Goal: Task Accomplishment & Management: Complete application form

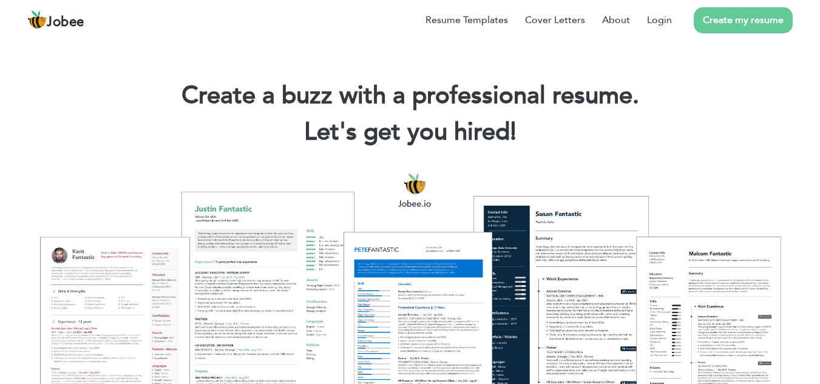
click at [757, 25] on link "Create my resume" at bounding box center [743, 20] width 99 height 26
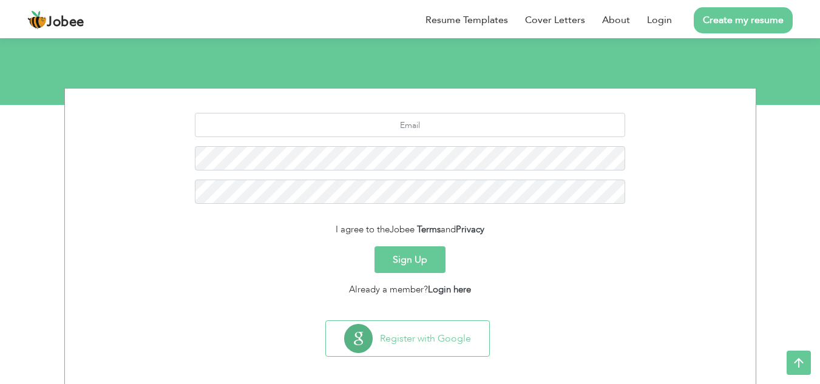
scroll to position [120, 0]
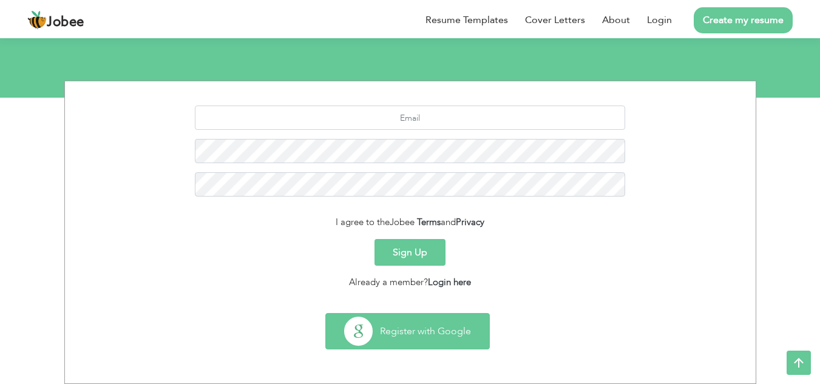
click at [399, 339] on button "Register with Google" at bounding box center [407, 331] width 163 height 35
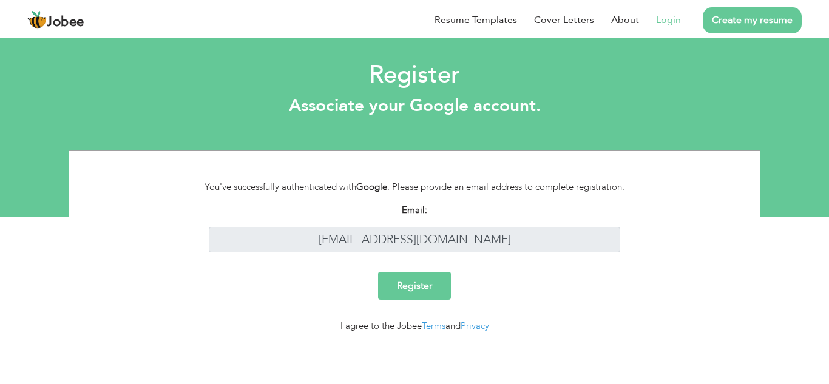
click at [438, 293] on input "Register" at bounding box center [414, 286] width 73 height 28
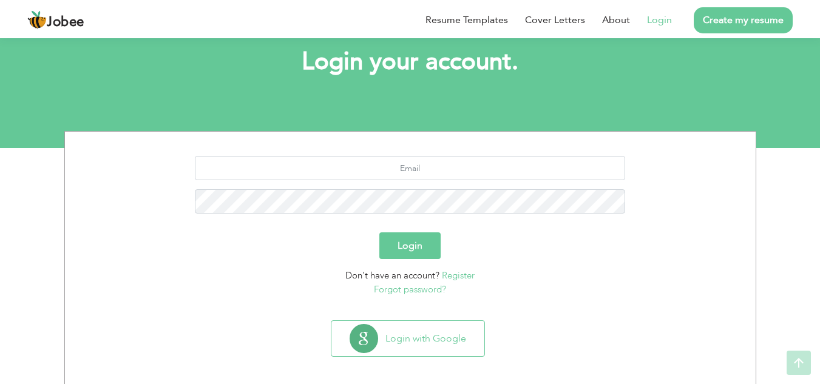
scroll to position [76, 0]
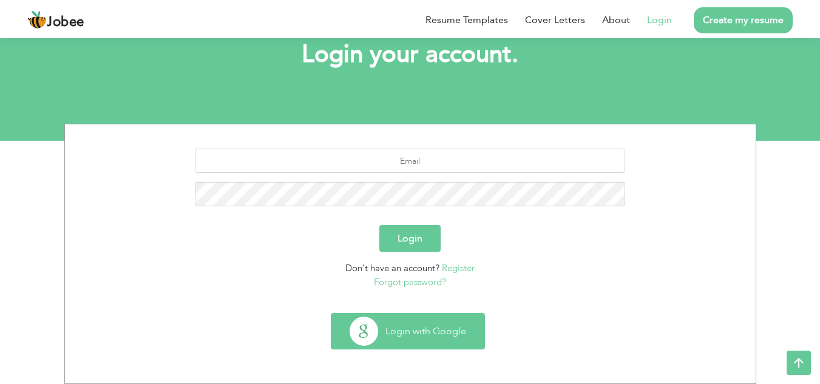
click at [428, 336] on button "Login with Google" at bounding box center [407, 331] width 153 height 35
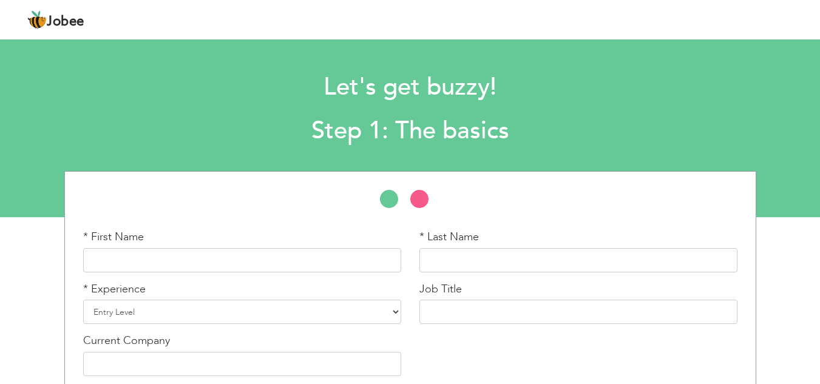
scroll to position [56, 0]
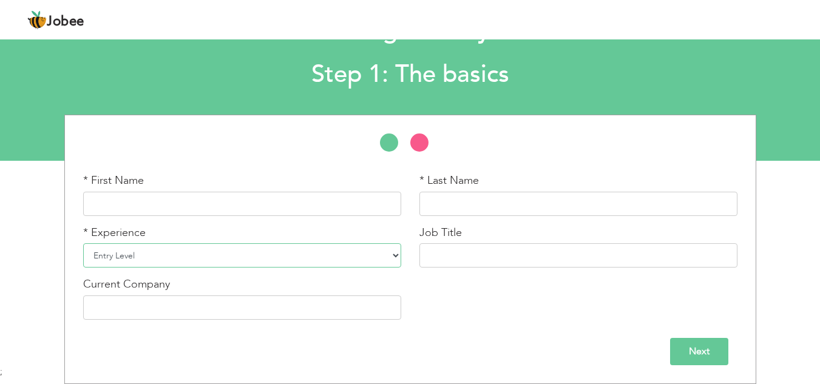
click at [248, 259] on select "Entry Level Less than 1 Year 1 Year 2 Years 3 Years 4 Years 5 Years 6 Years 7 Y…" at bounding box center [242, 255] width 318 height 24
click at [464, 249] on input "text" at bounding box center [578, 255] width 318 height 24
click at [230, 309] on input "text" at bounding box center [242, 308] width 318 height 24
click at [691, 351] on input "Next" at bounding box center [699, 351] width 58 height 27
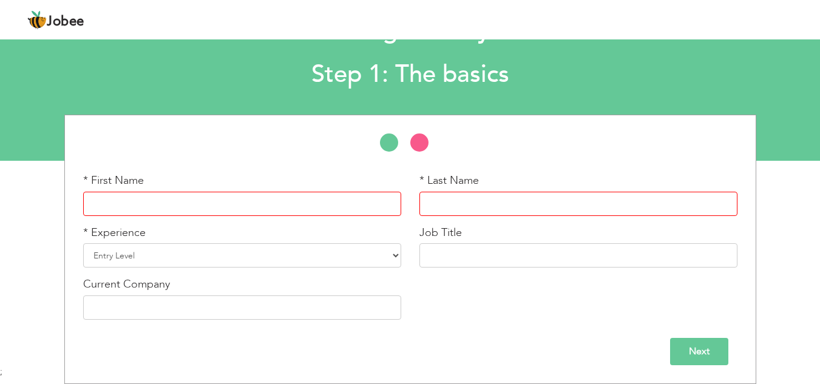
click at [163, 212] on input "text" at bounding box center [242, 204] width 318 height 24
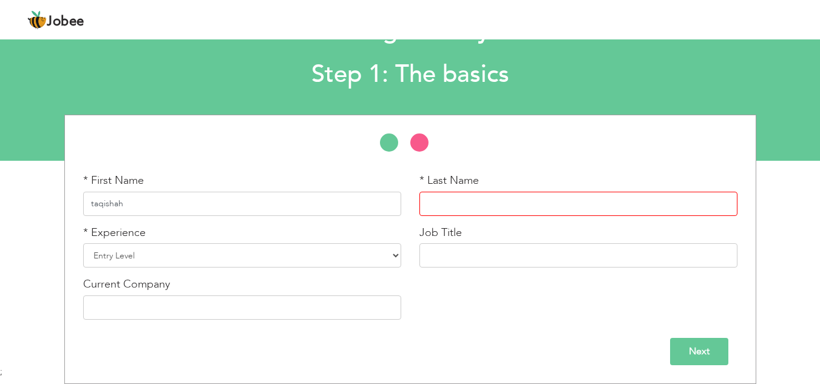
click at [92, 202] on input "taqishah" at bounding box center [242, 204] width 318 height 24
click at [93, 205] on input "taqishah" at bounding box center [242, 204] width 318 height 24
drag, startPoint x: 107, startPoint y: 205, endPoint x: 126, endPoint y: 206, distance: 19.5
click at [126, 206] on input "Taqishah" at bounding box center [242, 204] width 318 height 24
type input "Taqi"
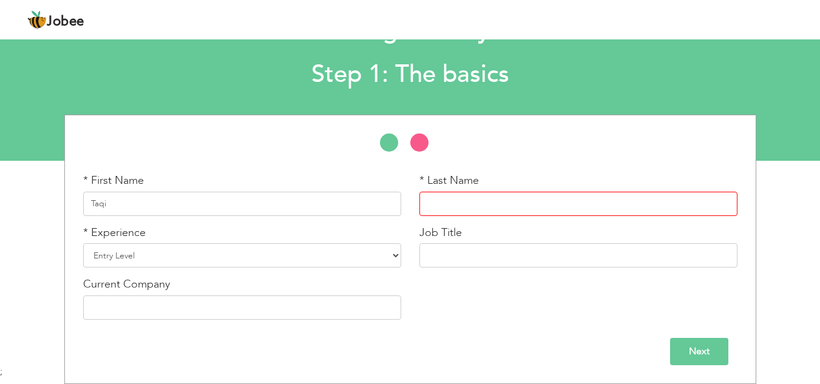
click at [445, 197] on input "text" at bounding box center [578, 204] width 318 height 24
paste input "shah"
click at [429, 204] on input "shah" at bounding box center [578, 204] width 318 height 24
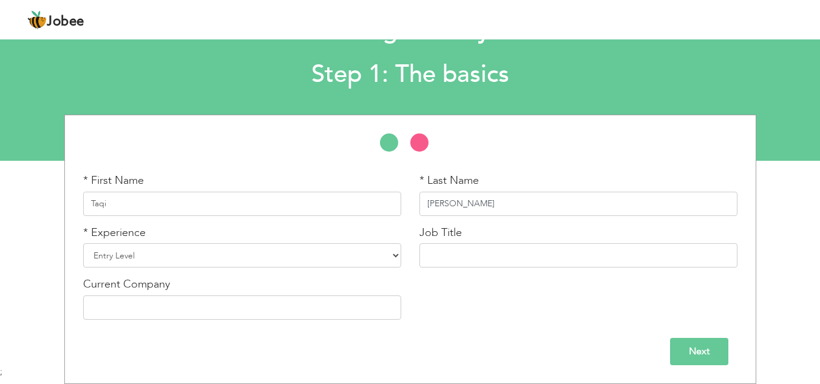
type input "[PERSON_NAME]"
click at [480, 263] on input "text" at bounding box center [578, 255] width 318 height 24
type input "Frontend Developer"
click at [688, 359] on input "Next" at bounding box center [699, 351] width 58 height 27
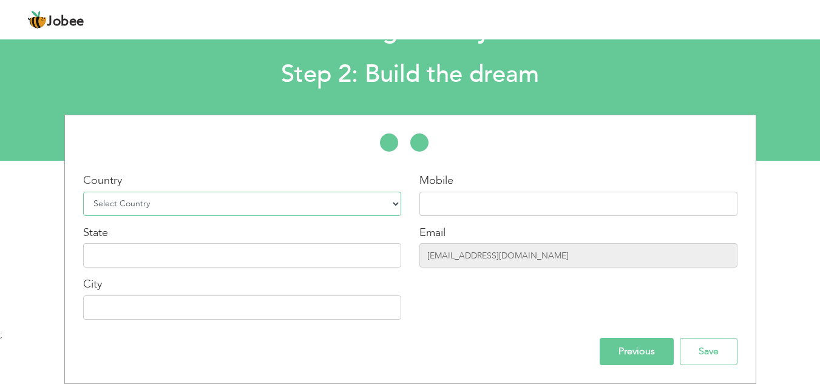
click at [188, 198] on select "Select Country [GEOGRAPHIC_DATA] [GEOGRAPHIC_DATA] [GEOGRAPHIC_DATA] [US_STATE]…" at bounding box center [242, 204] width 318 height 24
click at [196, 203] on select "Select Country [GEOGRAPHIC_DATA] [GEOGRAPHIC_DATA] [GEOGRAPHIC_DATA] [US_STATE]…" at bounding box center [242, 204] width 318 height 24
select select "166"
click at [83, 192] on select "Select Country [GEOGRAPHIC_DATA] [GEOGRAPHIC_DATA] [GEOGRAPHIC_DATA] [US_STATE]…" at bounding box center [242, 204] width 318 height 24
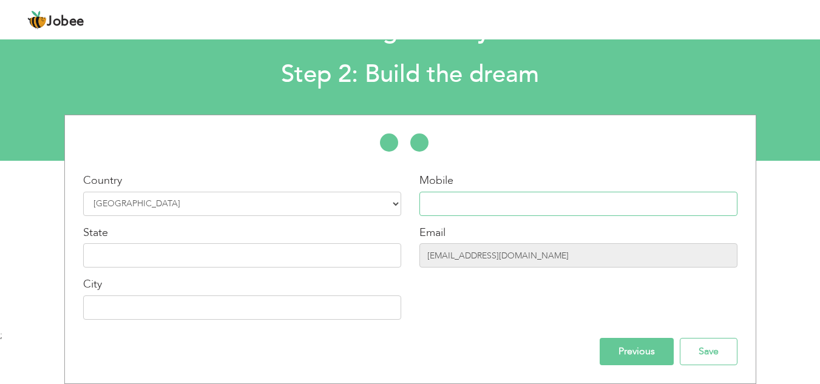
click at [446, 200] on input "text" at bounding box center [578, 204] width 318 height 24
type input "03446821480"
click at [176, 254] on input "text" at bounding box center [242, 255] width 318 height 24
click at [243, 259] on input "text" at bounding box center [242, 255] width 318 height 24
type input "[GEOGRAPHIC_DATA]"
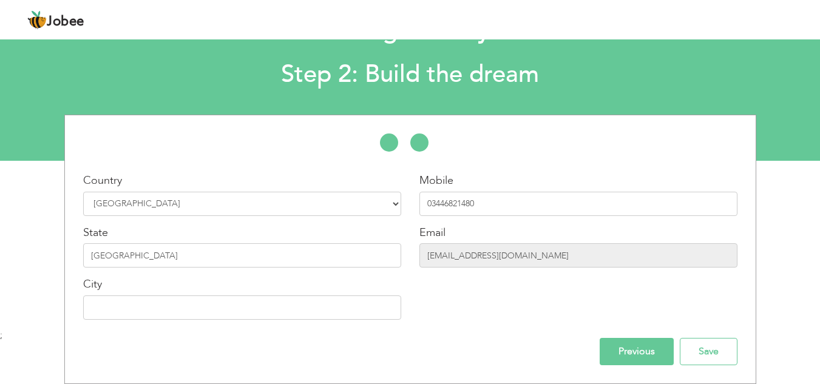
click at [194, 320] on div "Country Select Country [GEOGRAPHIC_DATA] [GEOGRAPHIC_DATA] [GEOGRAPHIC_DATA] [U…" at bounding box center [242, 251] width 336 height 156
click at [192, 308] on input "text" at bounding box center [242, 308] width 318 height 24
type input "Sahiwal"
click at [703, 356] on input "Save" at bounding box center [709, 351] width 58 height 27
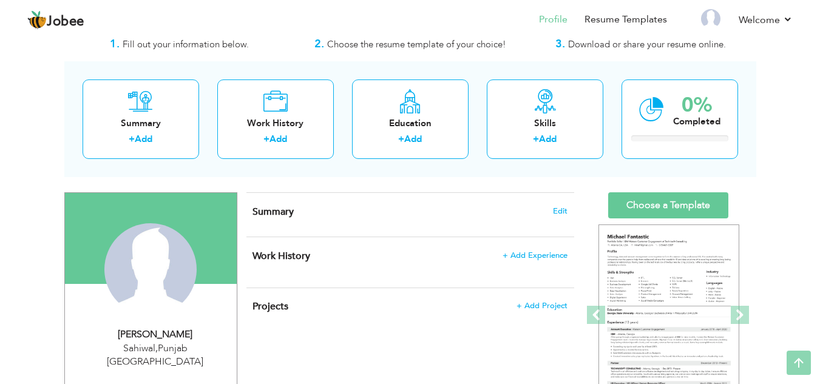
scroll to position [15, 0]
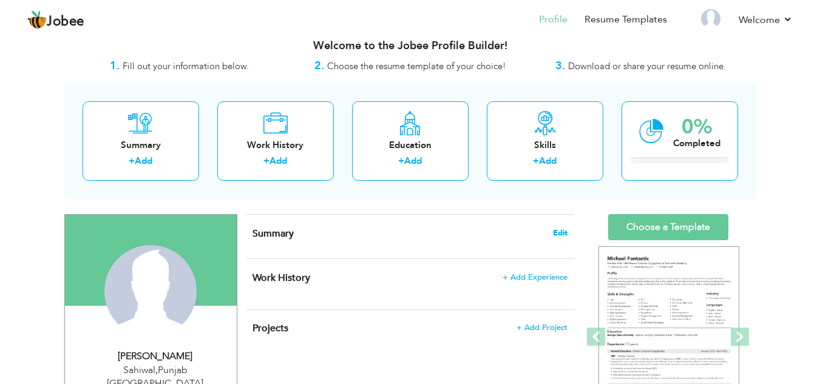
click at [561, 235] on span "Edit" at bounding box center [560, 233] width 15 height 8
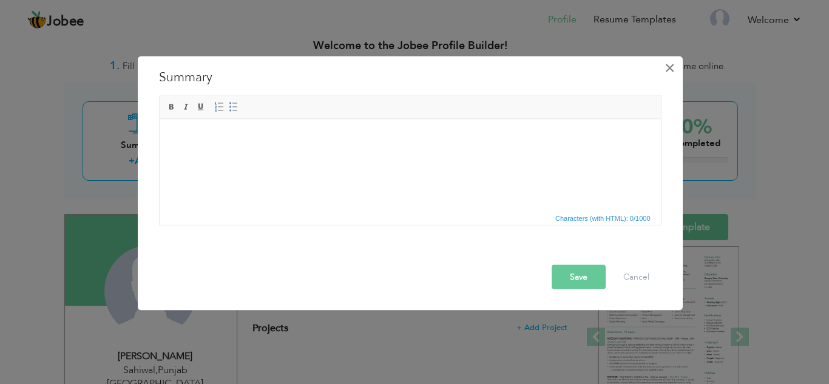
click at [674, 65] on span "×" at bounding box center [670, 67] width 10 height 22
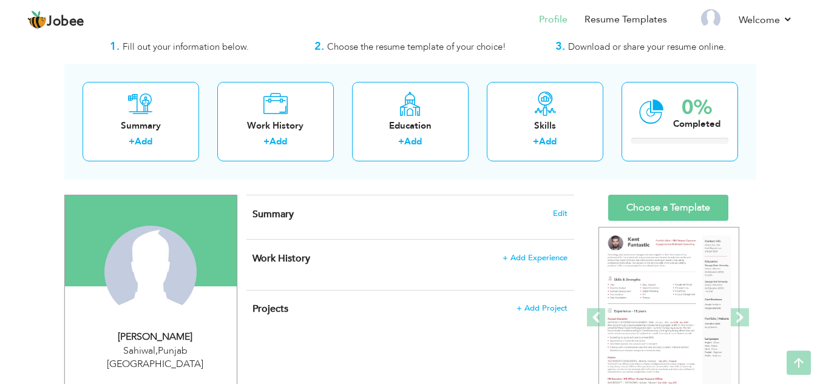
scroll to position [0, 0]
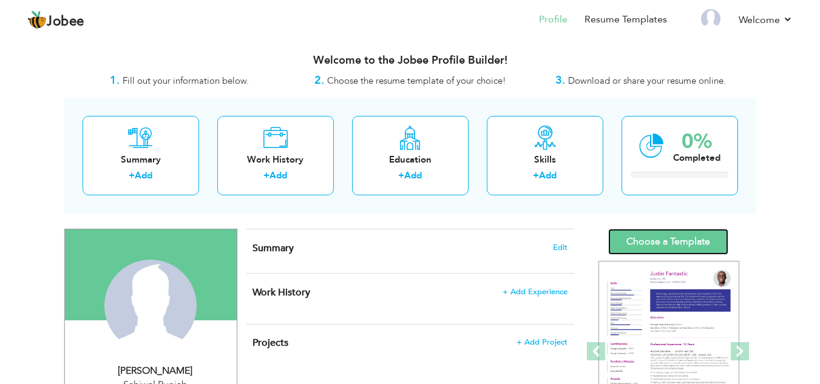
click at [660, 235] on link "Choose a Template" at bounding box center [668, 242] width 120 height 26
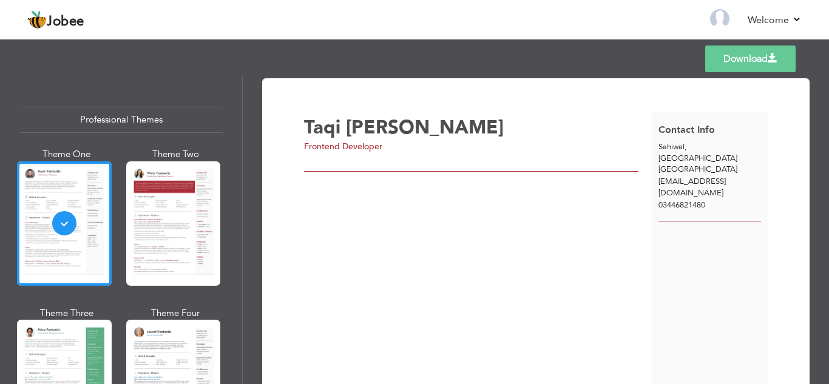
scroll to position [75, 0]
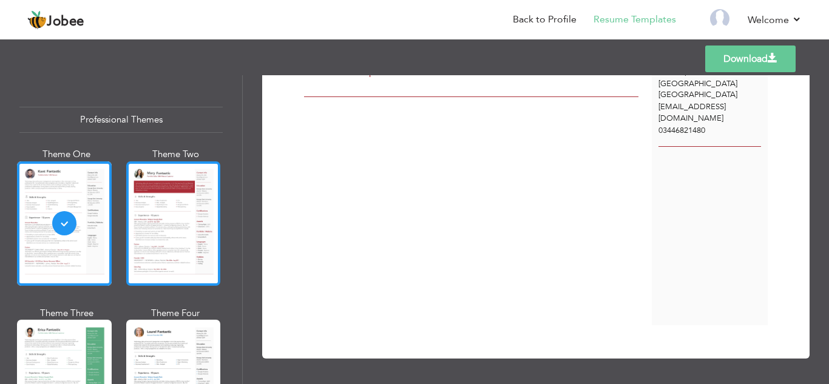
click at [161, 272] on div at bounding box center [173, 223] width 95 height 124
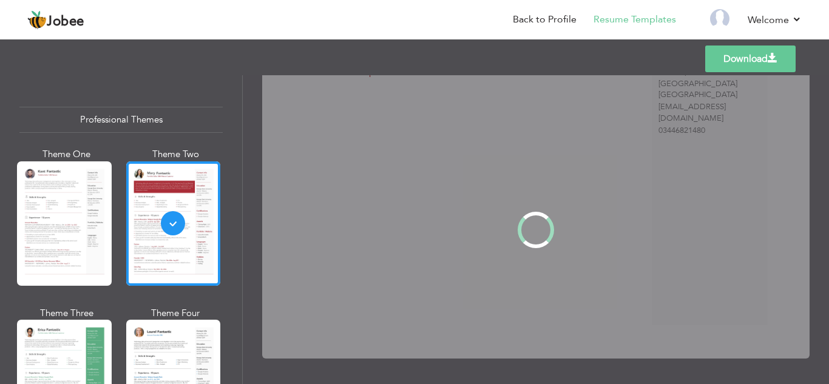
scroll to position [0, 0]
